Goal: Communication & Community: Share content

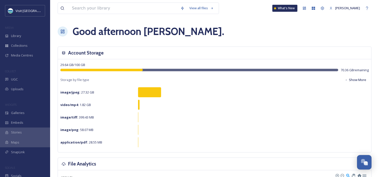
click at [21, 79] on div "UGC" at bounding box center [25, 80] width 50 height 10
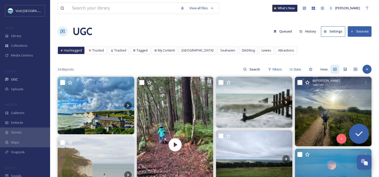
click at [311, 105] on img at bounding box center [333, 112] width 77 height 70
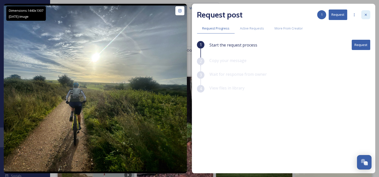
click at [365, 12] on div at bounding box center [365, 14] width 9 height 9
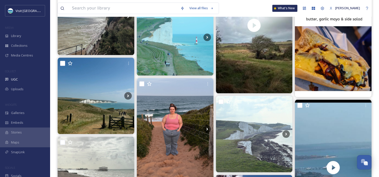
scroll to position [627, 0]
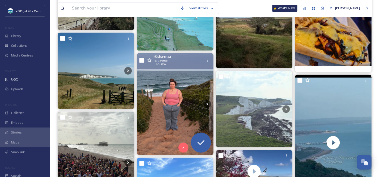
click at [182, 104] on img at bounding box center [175, 104] width 77 height 102
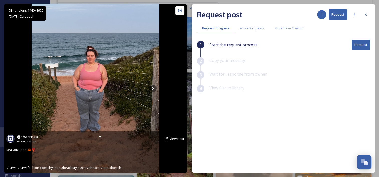
scroll to position [652, 0]
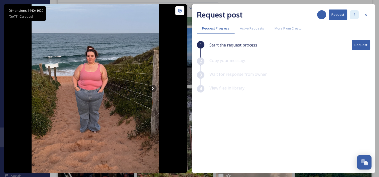
click at [357, 13] on div at bounding box center [354, 14] width 9 height 9
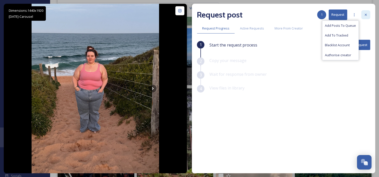
click at [368, 14] on div at bounding box center [365, 14] width 9 height 9
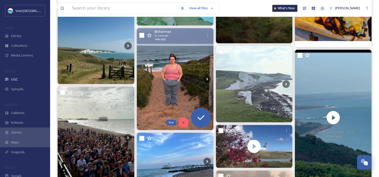
click at [181, 120] on div "Skip" at bounding box center [183, 123] width 10 height 10
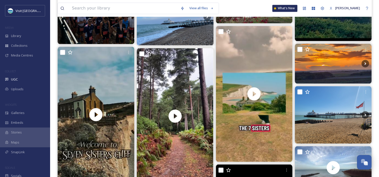
scroll to position [802, 0]
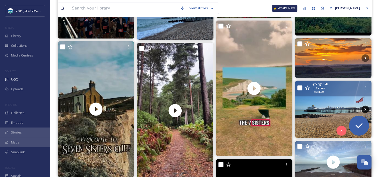
click at [365, 109] on icon at bounding box center [366, 110] width 8 height 8
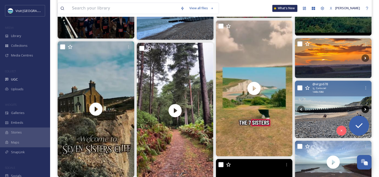
click at [365, 109] on icon at bounding box center [366, 110] width 8 height 8
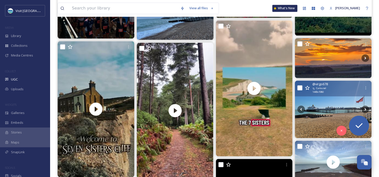
click at [337, 108] on img at bounding box center [333, 109] width 77 height 57
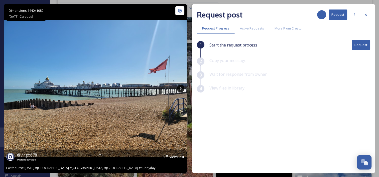
click at [183, 89] on icon at bounding box center [181, 89] width 8 height 8
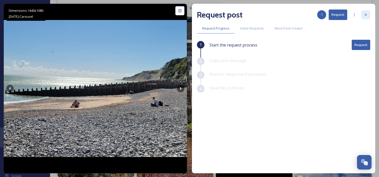
click at [366, 16] on icon at bounding box center [366, 15] width 4 height 4
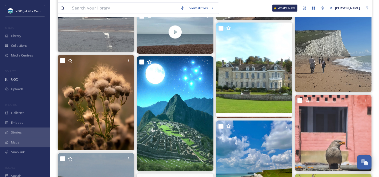
scroll to position [1128, 0]
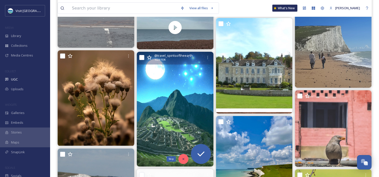
click at [185, 159] on div "Skip" at bounding box center [183, 159] width 10 height 10
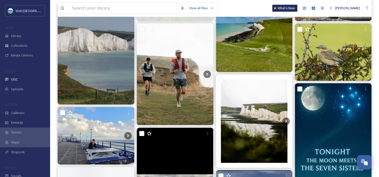
scroll to position [1278, 0]
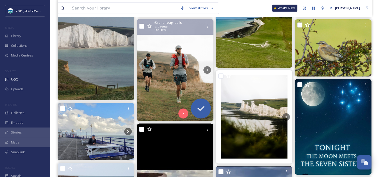
click at [184, 79] on img at bounding box center [175, 70] width 77 height 102
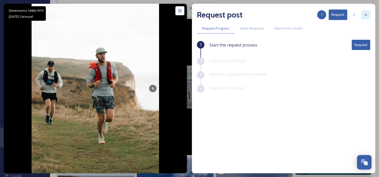
click at [364, 12] on div at bounding box center [365, 14] width 9 height 9
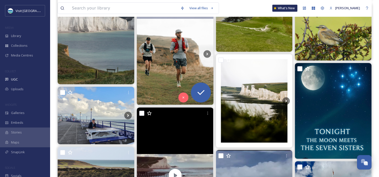
scroll to position [1303, 0]
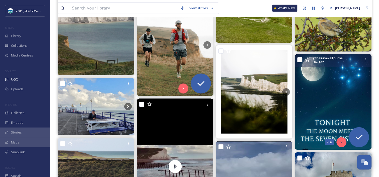
click at [338, 142] on div "Skip" at bounding box center [342, 143] width 10 height 10
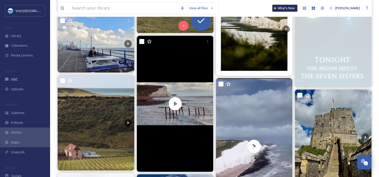
scroll to position [1378, 0]
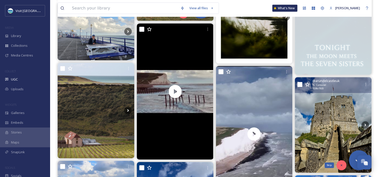
click at [342, 162] on div "Skip" at bounding box center [342, 166] width 10 height 10
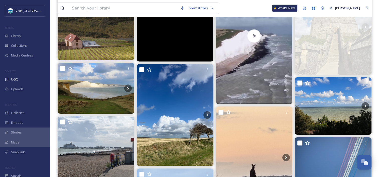
scroll to position [1529, 0]
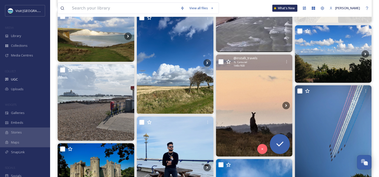
click at [239, 106] on img at bounding box center [254, 106] width 77 height 102
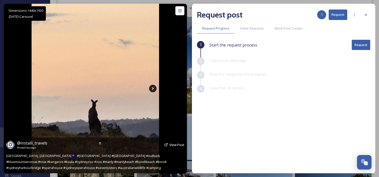
click at [154, 88] on icon at bounding box center [153, 89] width 8 height 8
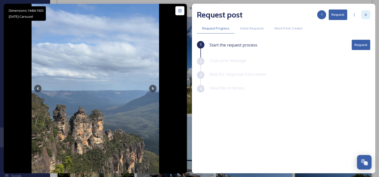
click at [364, 14] on icon at bounding box center [366, 15] width 4 height 4
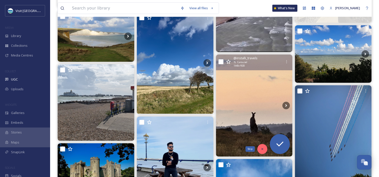
click at [261, 148] on icon at bounding box center [263, 150] width 4 height 4
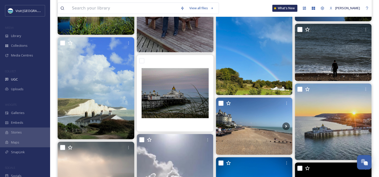
scroll to position [1704, 0]
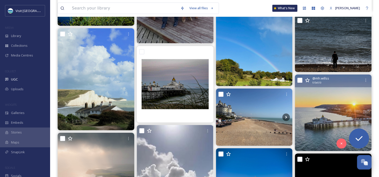
click at [344, 112] on img at bounding box center [333, 113] width 77 height 77
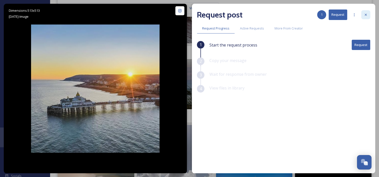
click at [365, 12] on div at bounding box center [365, 14] width 9 height 9
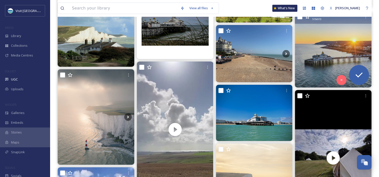
scroll to position [1780, 0]
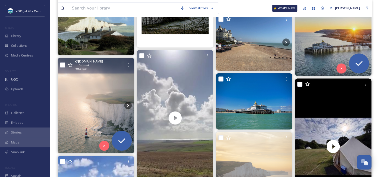
click at [100, 97] on img at bounding box center [96, 106] width 77 height 96
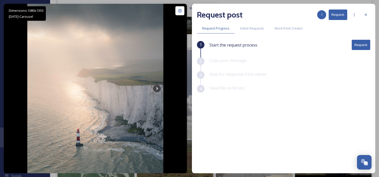
click at [361, 45] on button "Request" at bounding box center [361, 45] width 19 height 10
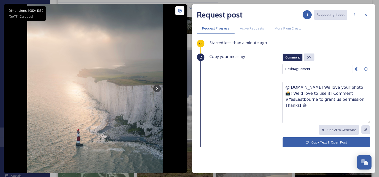
click at [304, 55] on div "DM" at bounding box center [309, 58] width 11 height 8
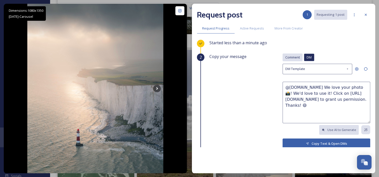
click at [283, 54] on div "Comment" at bounding box center [293, 58] width 20 height 8
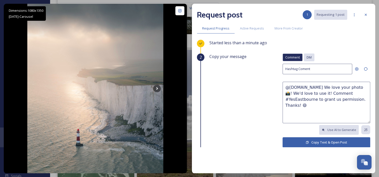
click at [307, 55] on span "DM" at bounding box center [309, 57] width 5 height 5
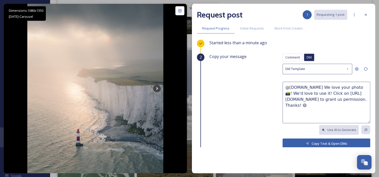
click at [337, 93] on textarea "@[DOMAIN_NAME] We love your photo 📸! We'd love to use it! Click on [URL][DOMAIN…" at bounding box center [327, 103] width 88 height 42
click at [325, 142] on button "Copy Text & Open DMs" at bounding box center [327, 144] width 88 height 10
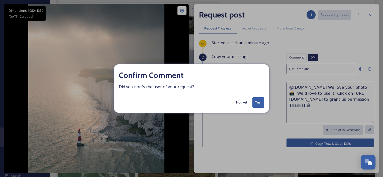
click at [245, 105] on button "Not yet" at bounding box center [242, 103] width 16 height 10
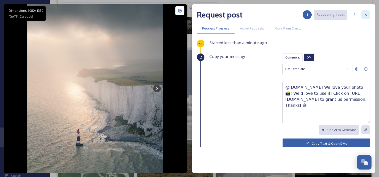
click at [368, 14] on div at bounding box center [365, 14] width 9 height 9
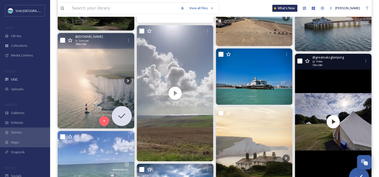
scroll to position [1805, 0]
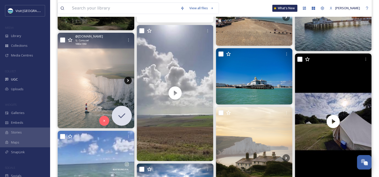
click at [128, 81] on icon at bounding box center [128, 80] width 2 height 3
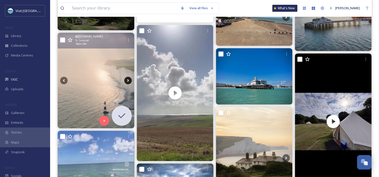
click at [128, 81] on icon at bounding box center [128, 80] width 2 height 3
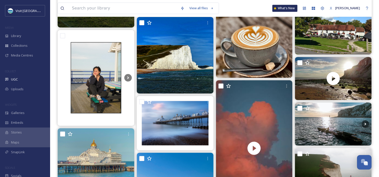
scroll to position [2406, 0]
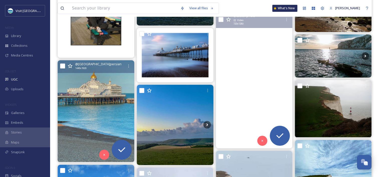
click at [107, 105] on img at bounding box center [96, 111] width 77 height 102
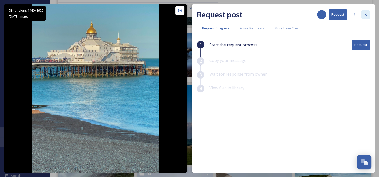
click at [364, 13] on icon at bounding box center [366, 15] width 4 height 4
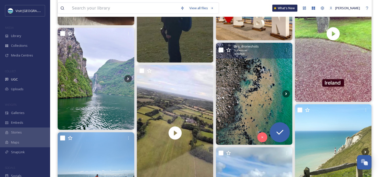
scroll to position [2907, 0]
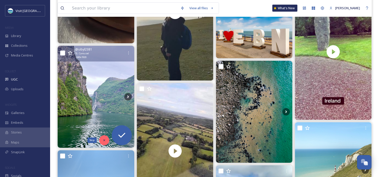
click at [102, 141] on div "Skip" at bounding box center [104, 141] width 10 height 10
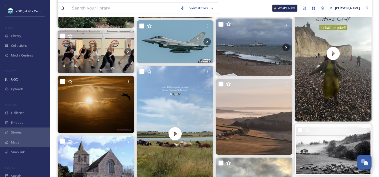
scroll to position [3434, 0]
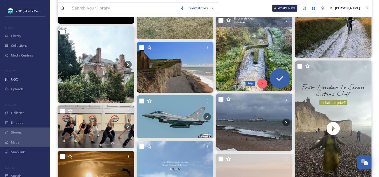
click at [263, 86] on div "Skip" at bounding box center [262, 84] width 10 height 10
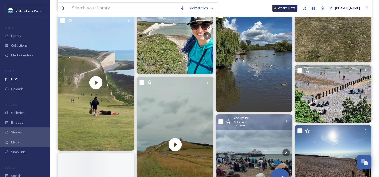
scroll to position [4186, 0]
